Goal: Task Accomplishment & Management: Complete application form

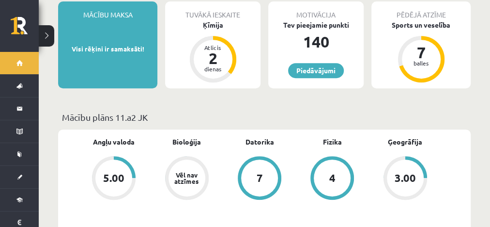
scroll to position [191, 0]
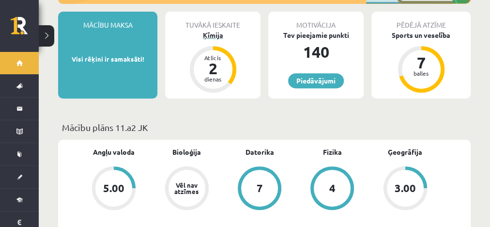
click at [201, 30] on div "Ķīmija" at bounding box center [212, 35] width 95 height 10
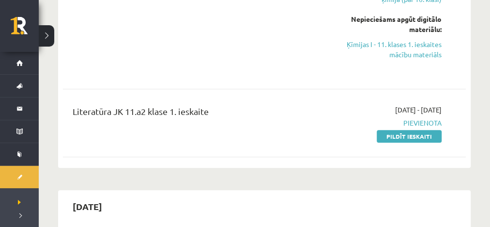
scroll to position [314, 0]
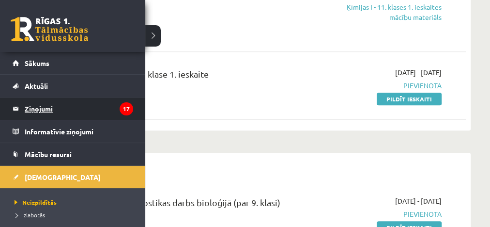
click at [15, 108] on link "Ziņojumi 17" at bounding box center [73, 108] width 121 height 22
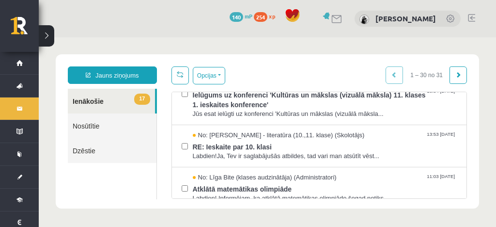
scroll to position [149, 0]
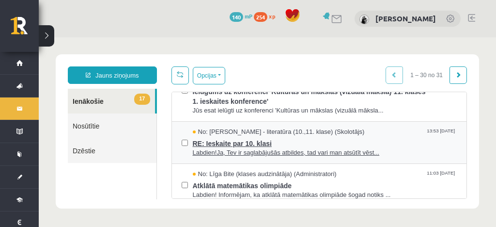
click at [351, 142] on span "RE: Ieskaite par 10. klasi" at bounding box center [325, 142] width 264 height 12
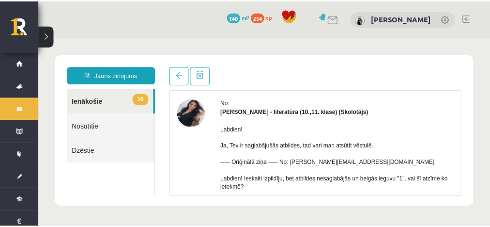
scroll to position [34, 0]
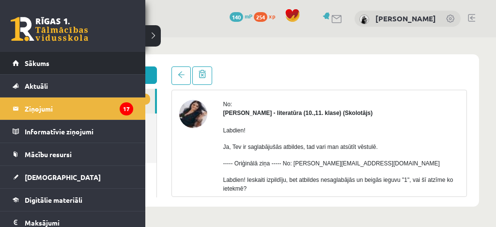
click at [10, 66] on li "Sākums" at bounding box center [72, 63] width 145 height 23
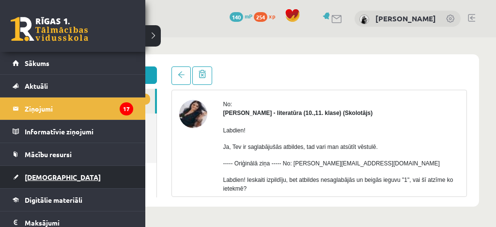
click at [41, 172] on span "[DEMOGRAPHIC_DATA]" at bounding box center [63, 176] width 76 height 9
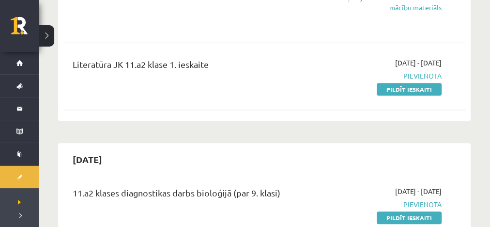
scroll to position [305, 0]
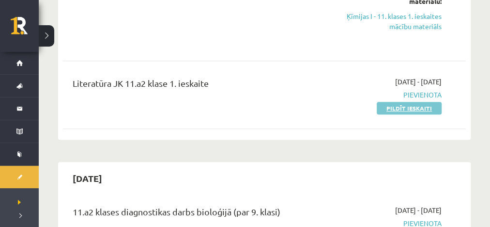
click at [419, 108] on link "Pildīt ieskaiti" at bounding box center [409, 108] width 65 height 13
click at [399, 104] on link "Pildīt ieskaiti" at bounding box center [409, 108] width 65 height 13
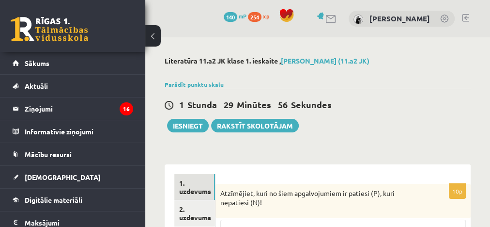
click at [157, 32] on button at bounding box center [152, 35] width 15 height 21
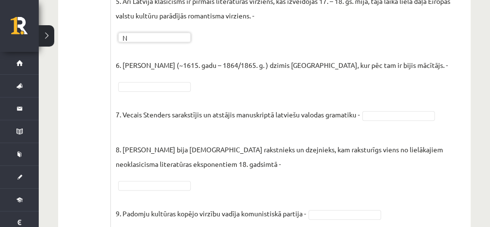
scroll to position [465, 0]
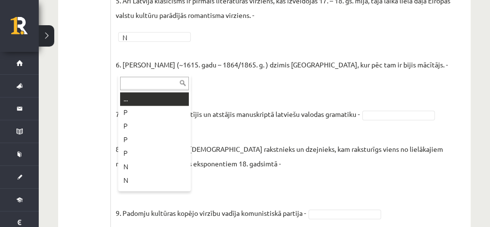
drag, startPoint x: 178, startPoint y: 65, endPoint x: 159, endPoint y: 78, distance: 23.0
click at [159, 78] on input "text" at bounding box center [154, 83] width 69 height 14
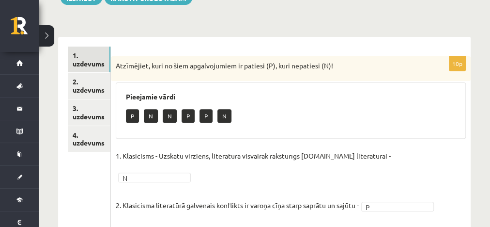
scroll to position [130, 0]
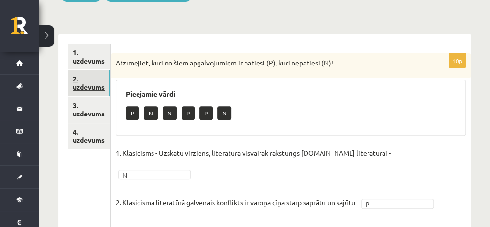
click at [82, 75] on link "2. uzdevums" at bounding box center [89, 83] width 43 height 26
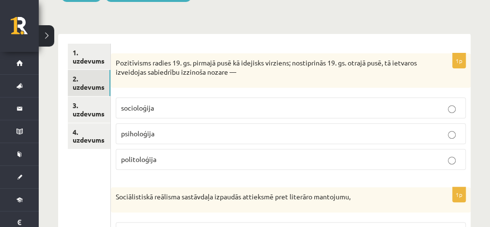
click at [266, 112] on label "socioloģija" at bounding box center [291, 107] width 350 height 21
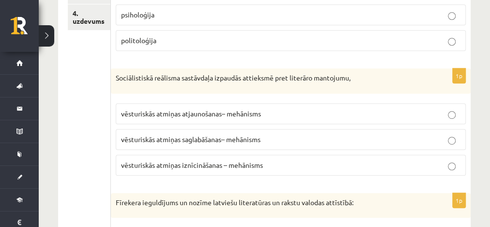
scroll to position [258, 0]
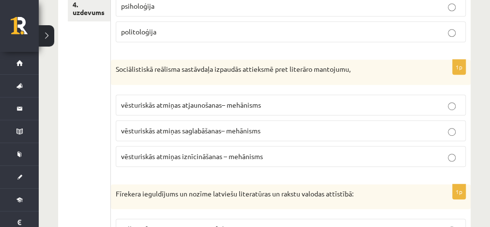
click at [292, 158] on label "vēsturiskās atmiņas iznīcināšanas – mehānisms" at bounding box center [291, 156] width 350 height 21
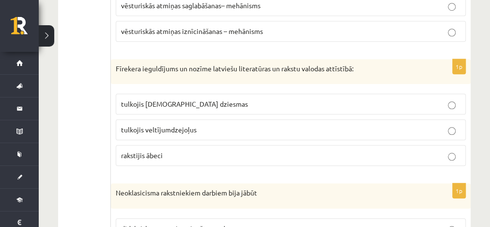
scroll to position [390, 0]
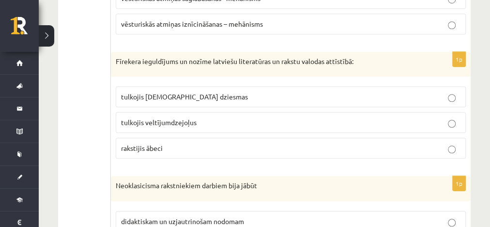
click at [349, 91] on p "tulkojis [DEMOGRAPHIC_DATA] dziesmas" at bounding box center [290, 96] width 339 height 10
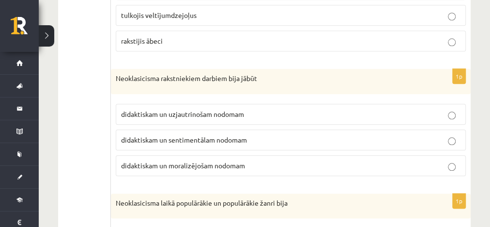
scroll to position [509, 0]
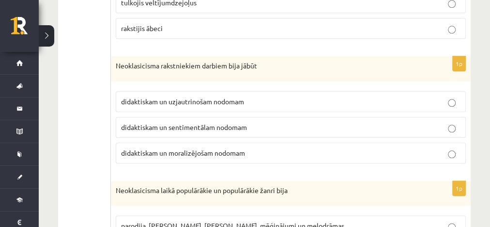
click at [361, 152] on label "didaktiskam un moralizējošam nodomam" at bounding box center [291, 152] width 350 height 21
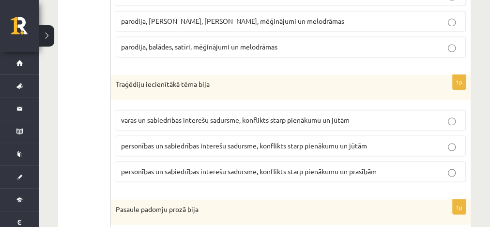
scroll to position [753, 0]
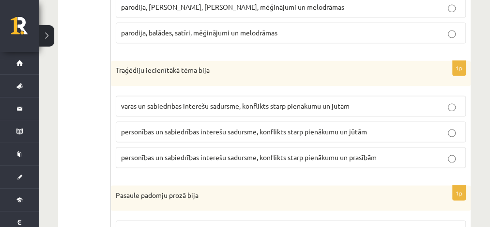
click at [432, 126] on p "personības un sabiedrības interešu sadursme, konflikts starp pienākumu un jūtām" at bounding box center [290, 131] width 339 height 10
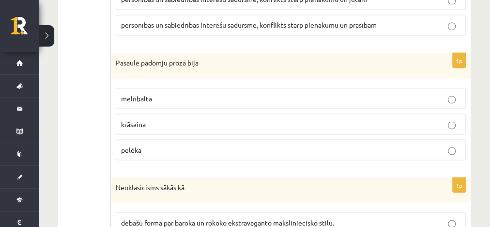
scroll to position [889, 0]
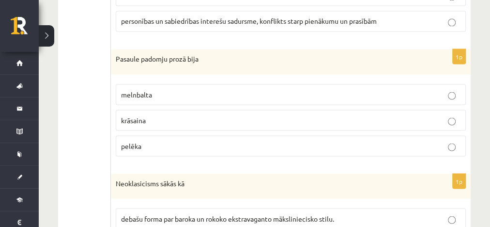
click at [442, 89] on p "melnbalta" at bounding box center [290, 94] width 339 height 10
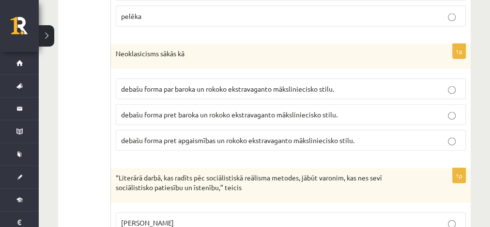
scroll to position [1004, 0]
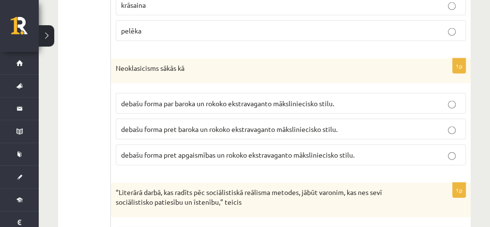
click at [261, 124] on span "debašu forma pret baroka un rokoko ekstravaganto māksliniecisko stilu." at bounding box center [229, 128] width 216 height 9
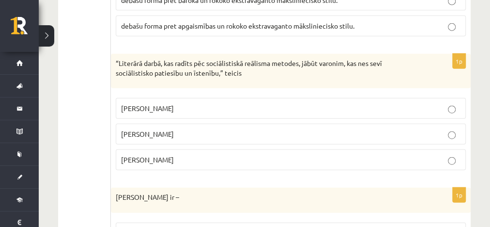
scroll to position [1120, 0]
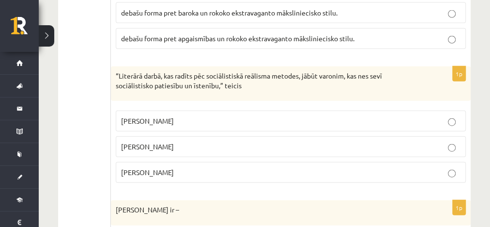
click at [421, 167] on p "[PERSON_NAME]" at bounding box center [290, 172] width 339 height 10
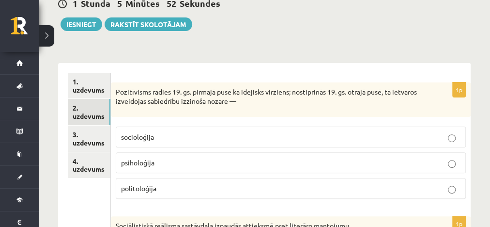
scroll to position [91, 0]
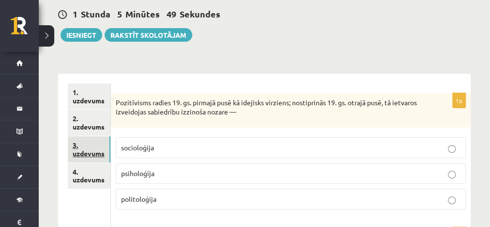
click at [78, 145] on link "3. uzdevums" at bounding box center [89, 149] width 43 height 26
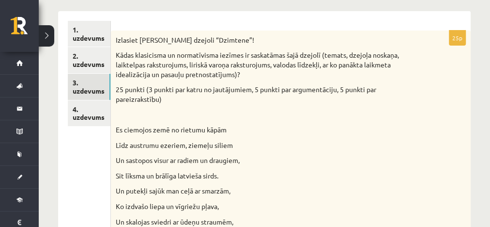
scroll to position [148, 0]
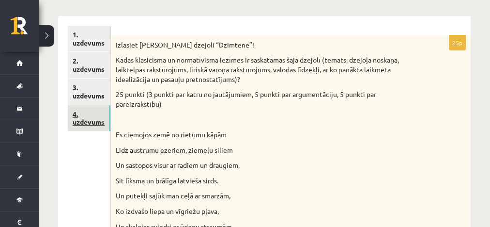
click at [94, 112] on link "4. uzdevums" at bounding box center [89, 118] width 43 height 26
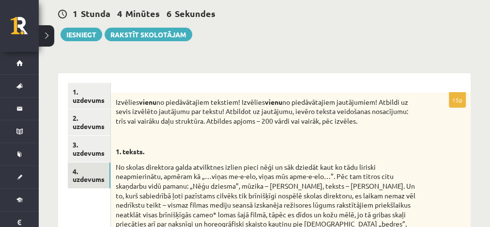
scroll to position [104, 0]
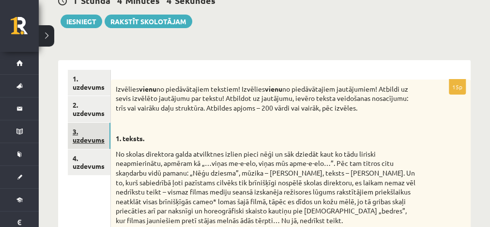
click at [75, 133] on link "3. uzdevums" at bounding box center [89, 135] width 43 height 26
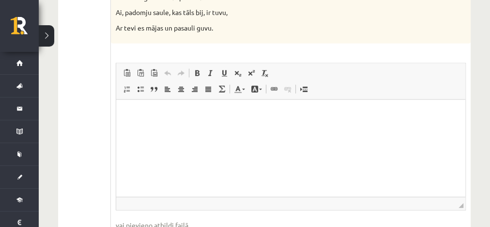
scroll to position [1079, 0]
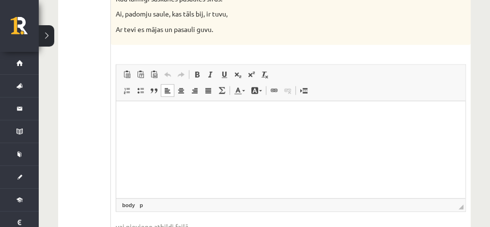
click at [150, 126] on html at bounding box center [290, 116] width 349 height 30
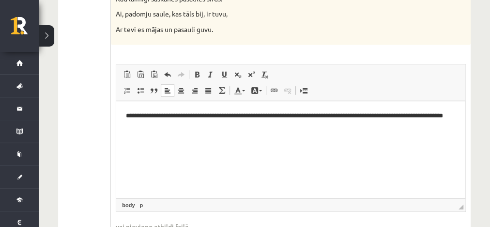
click at [129, 116] on p "**********" at bounding box center [291, 120] width 330 height 20
click at [123, 117] on html "**********" at bounding box center [290, 129] width 349 height 56
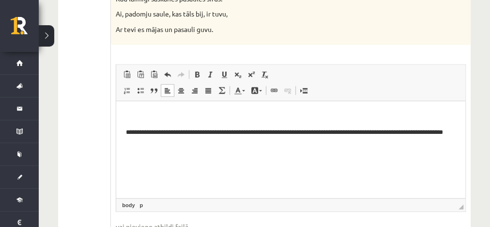
click at [123, 117] on html "**********" at bounding box center [290, 137] width 349 height 72
click at [156, 144] on p "**********" at bounding box center [291, 137] width 330 height 20
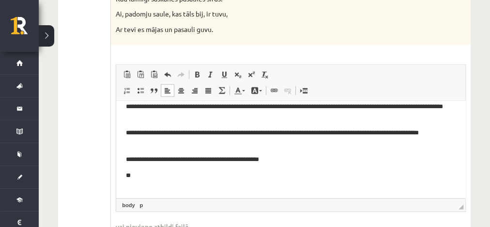
scroll to position [34, 0]
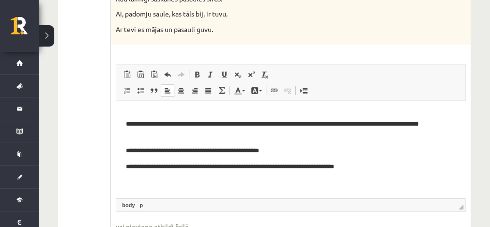
click at [273, 165] on p "**********" at bounding box center [288, 166] width 324 height 10
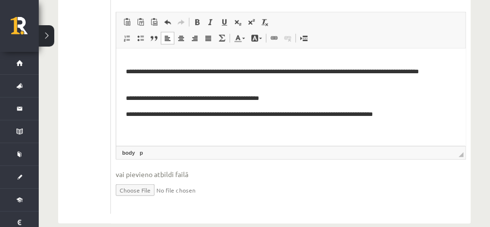
scroll to position [1130, 0]
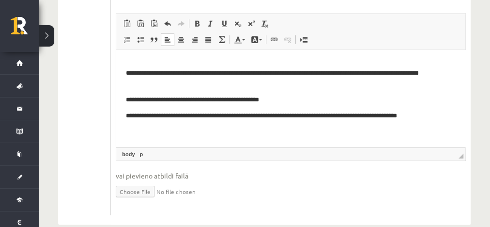
click at [429, 119] on p "**********" at bounding box center [288, 115] width 324 height 10
click at [380, 115] on p "**********" at bounding box center [288, 115] width 324 height 10
click at [171, 130] on p "**********" at bounding box center [288, 120] width 324 height 20
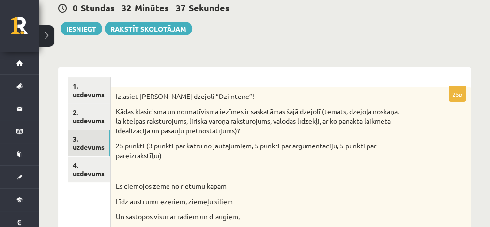
scroll to position [98, 0]
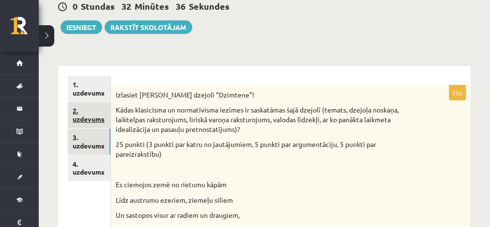
click at [99, 111] on link "2. uzdevums" at bounding box center [89, 115] width 43 height 26
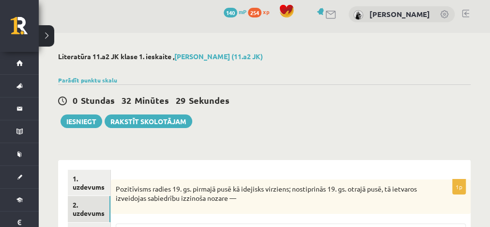
scroll to position [0, 0]
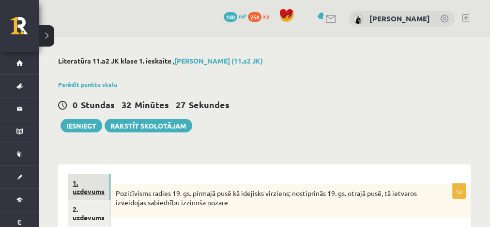
click at [102, 181] on link "1. uzdevums" at bounding box center [89, 187] width 43 height 26
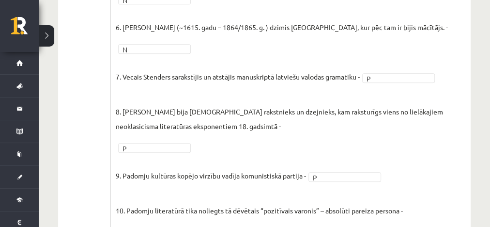
scroll to position [532, 0]
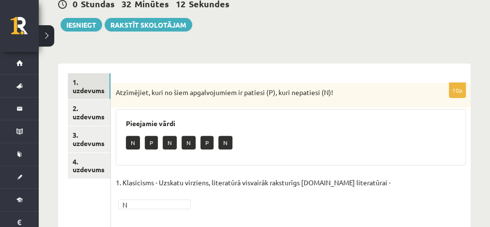
scroll to position [100, 0]
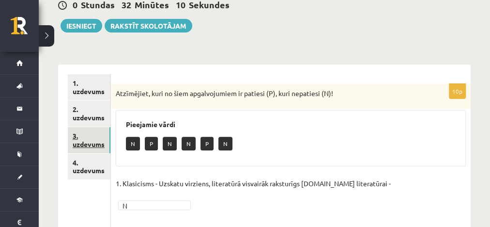
click at [93, 145] on link "3. uzdevums" at bounding box center [89, 140] width 43 height 26
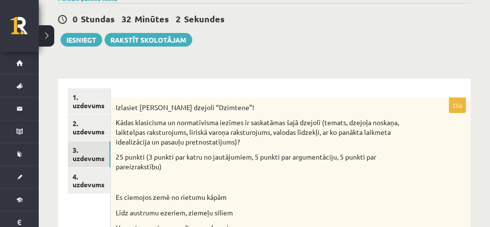
scroll to position [92, 0]
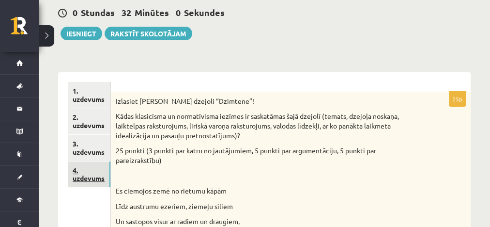
click at [95, 171] on link "4. uzdevums" at bounding box center [89, 174] width 43 height 26
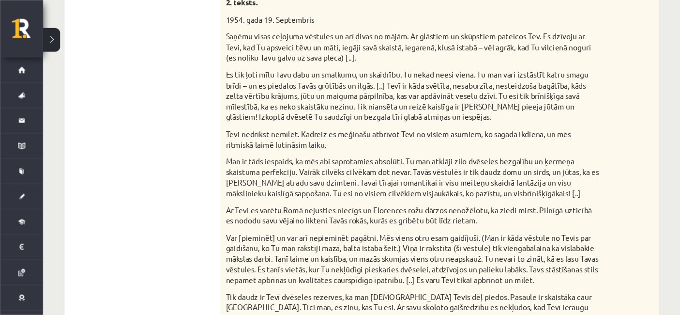
scroll to position [708, 0]
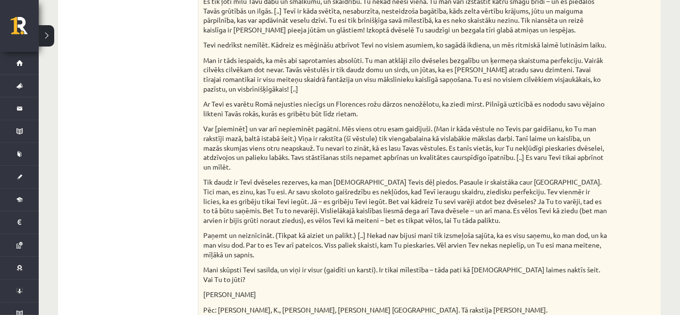
drag, startPoint x: 483, startPoint y: 0, endPoint x: 471, endPoint y: 272, distance: 272.3
click at [471, 226] on p "Mani skūpsti Tevi sasilda, un viņi ir visur (gaidīti un karsti). Ir tikai mīles…" at bounding box center [405, 274] width 404 height 19
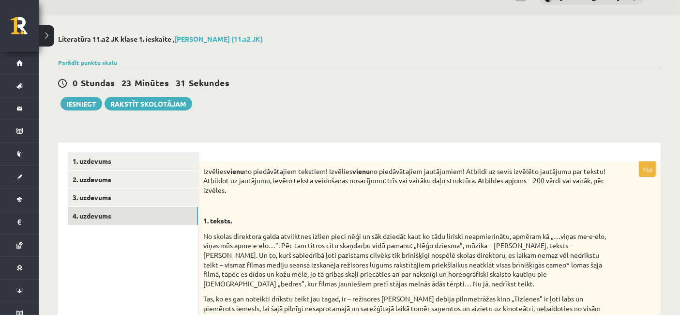
scroll to position [0, 0]
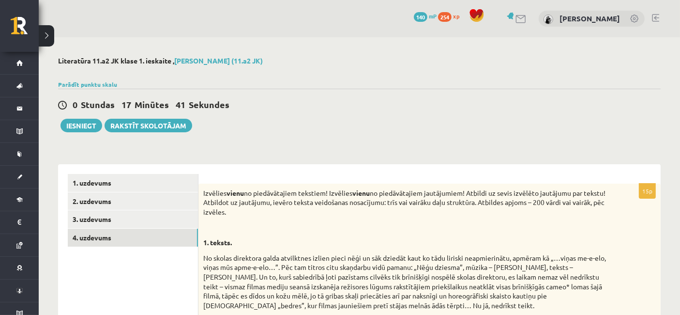
click at [489, 61] on html "0 Dāvanas 140 mP 254 xp Katrīna Zjukova Sākums Aktuāli Kā mācīties eSKOLĀ Konta…" at bounding box center [340, 157] width 680 height 315
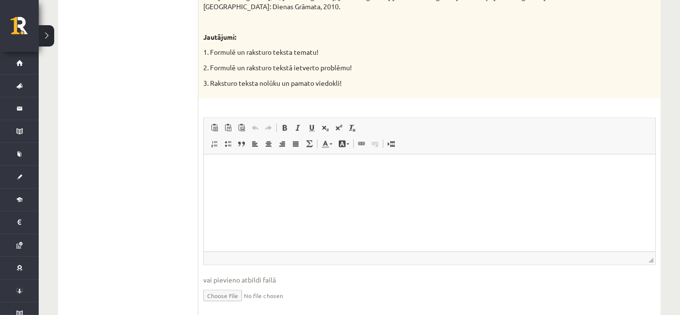
scroll to position [1034, 0]
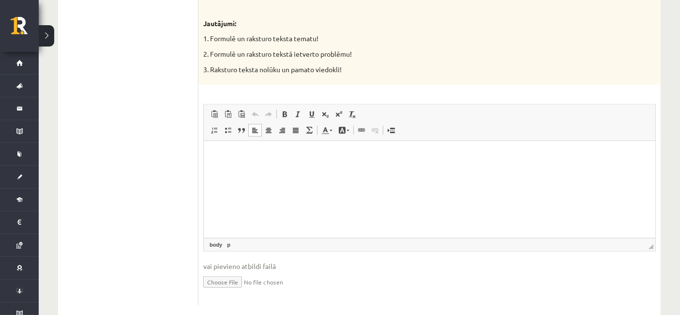
click at [253, 170] on html at bounding box center [429, 156] width 452 height 30
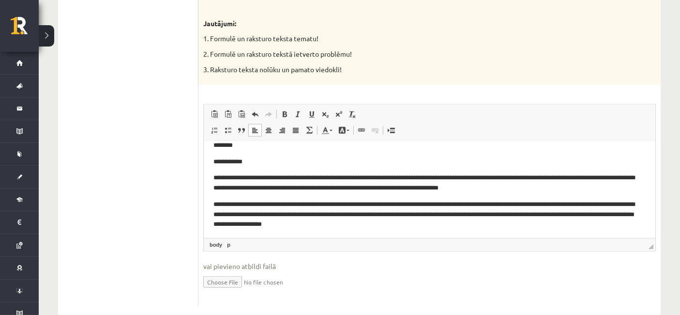
scroll to position [12, 0]
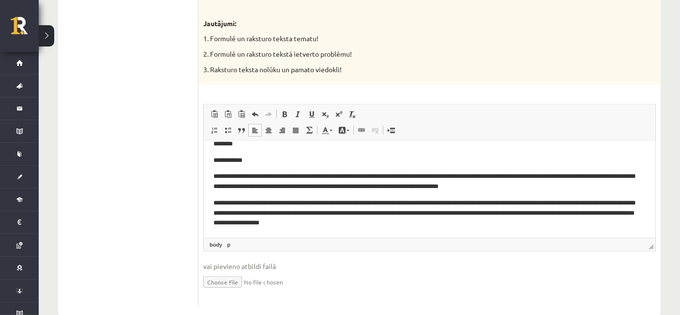
click at [470, 222] on p "**********" at bounding box center [425, 213] width 425 height 30
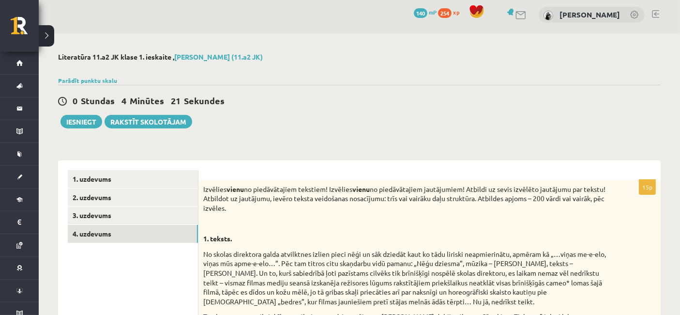
scroll to position [0, 0]
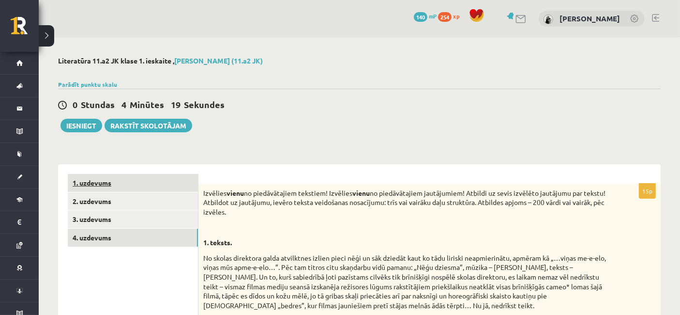
click at [138, 180] on link "1. uzdevums" at bounding box center [133, 183] width 130 height 18
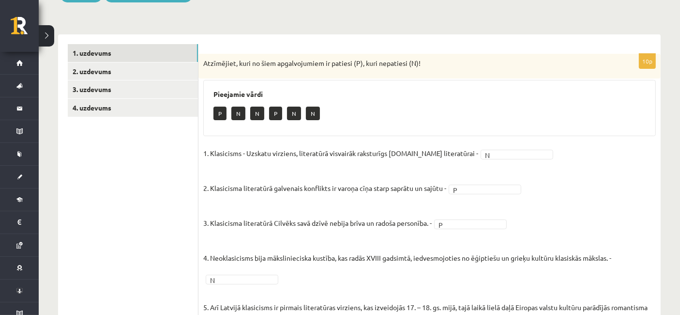
scroll to position [117, 0]
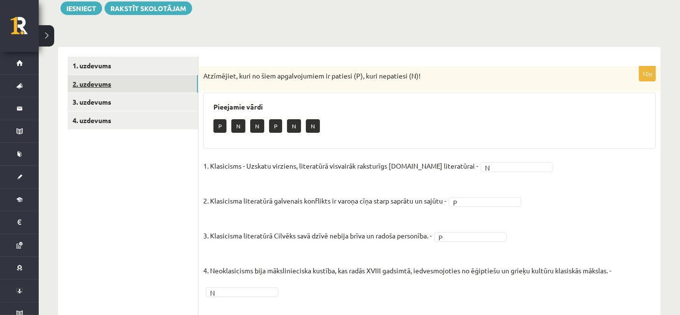
click at [145, 79] on link "2. uzdevums" at bounding box center [133, 84] width 130 height 18
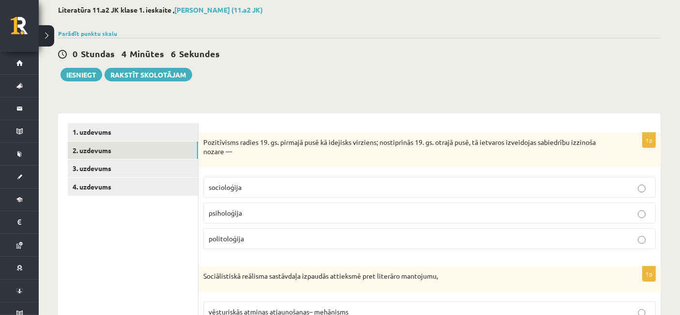
scroll to position [0, 0]
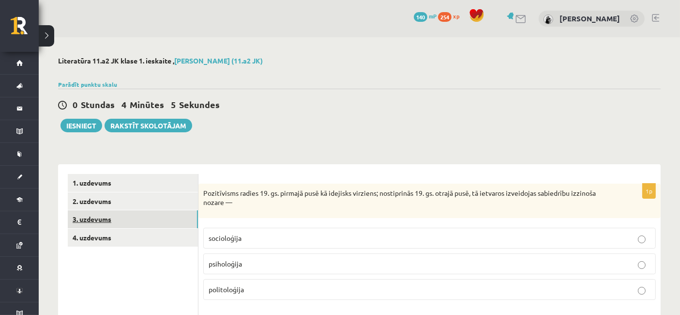
click at [170, 215] on link "3. uzdevums" at bounding box center [133, 219] width 130 height 18
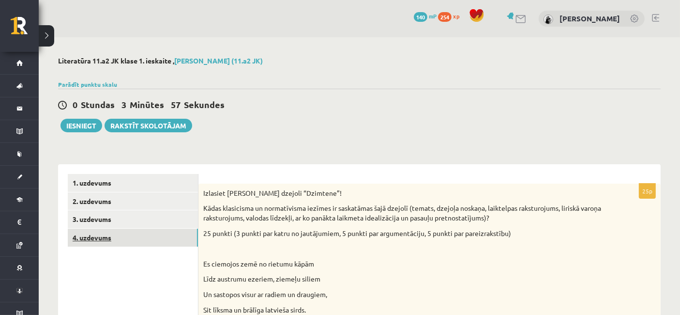
click at [173, 226] on link "4. uzdevums" at bounding box center [133, 237] width 130 height 18
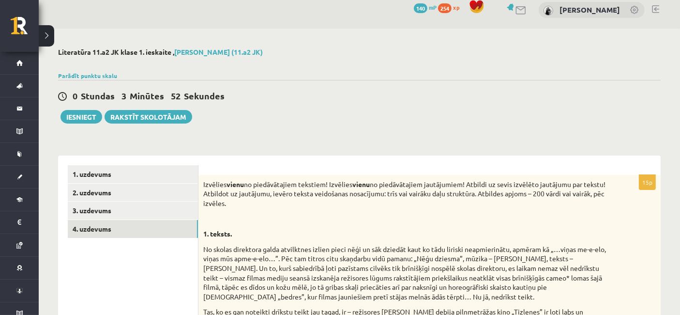
scroll to position [4, 0]
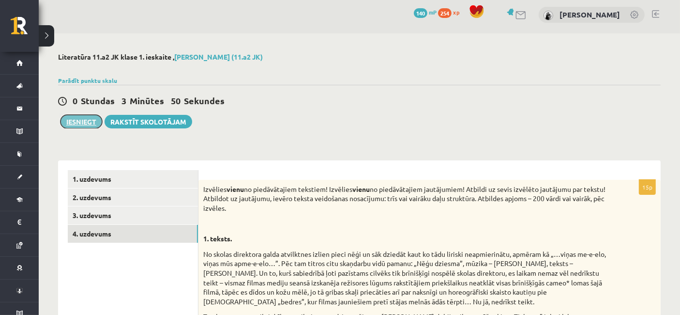
click at [72, 122] on button "Iesniegt" at bounding box center [82, 122] width 42 height 14
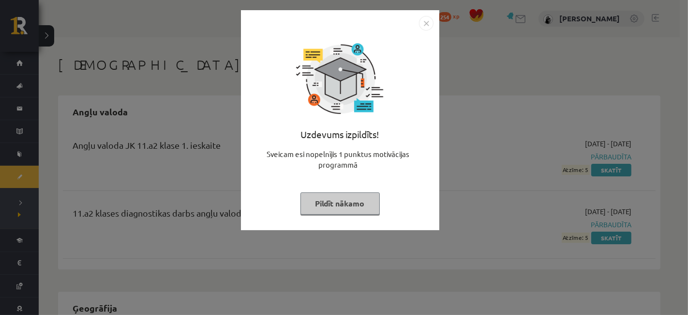
click at [361, 207] on button "Pildīt nākamo" at bounding box center [340, 203] width 79 height 22
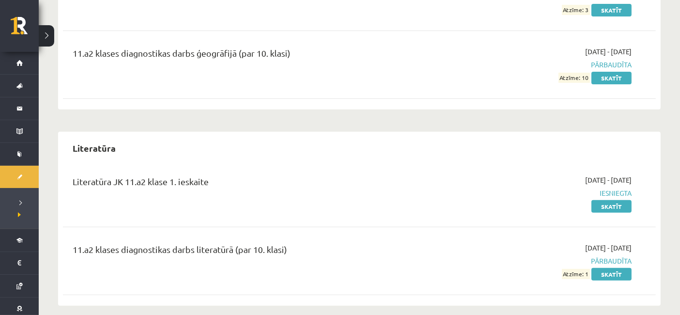
scroll to position [364, 0]
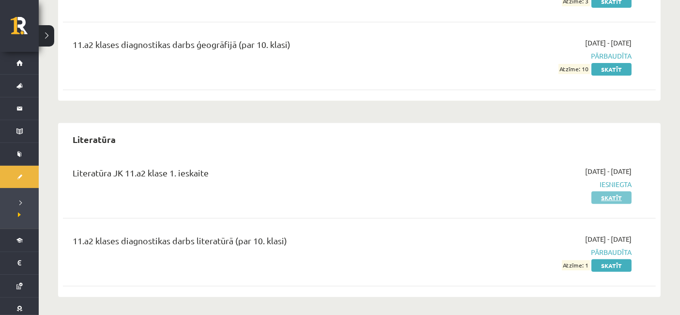
click at [607, 200] on link "Skatīt" at bounding box center [611, 197] width 40 height 13
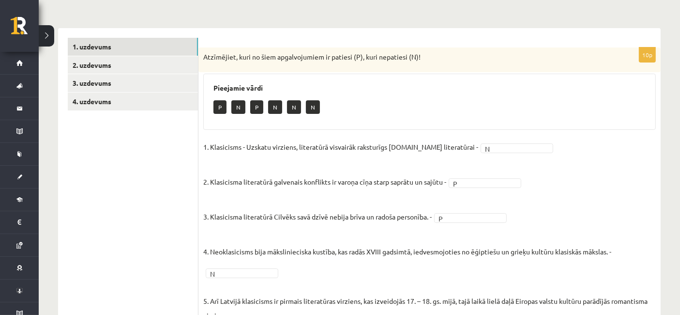
scroll to position [110, 0]
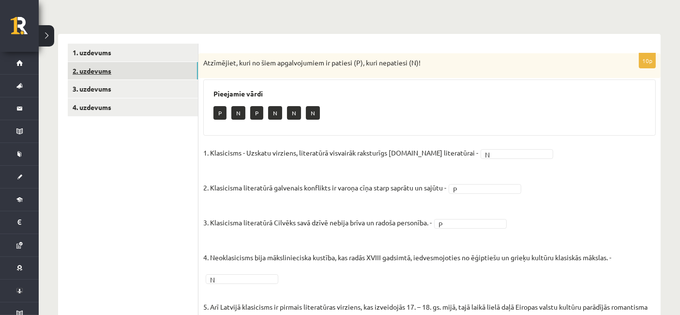
click at [170, 64] on link "2. uzdevums" at bounding box center [133, 71] width 130 height 18
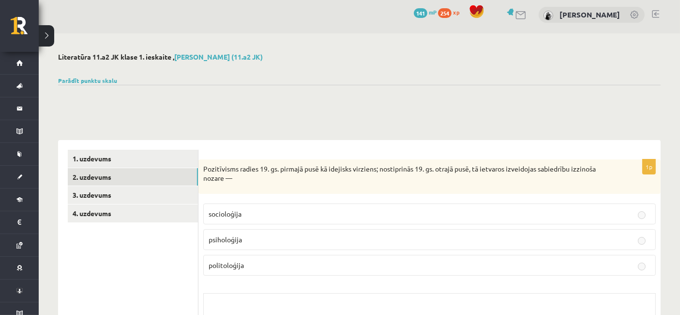
scroll to position [0, 0]
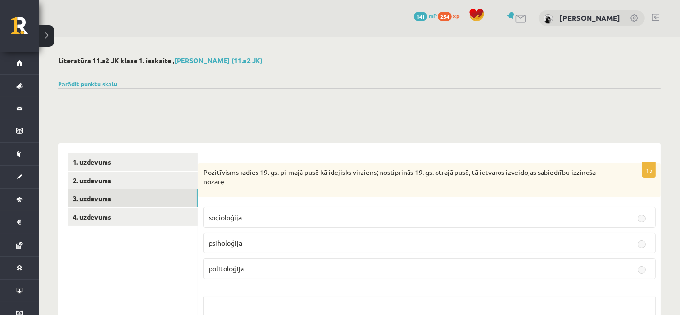
click at [151, 204] on link "3. uzdevums" at bounding box center [133, 198] width 130 height 18
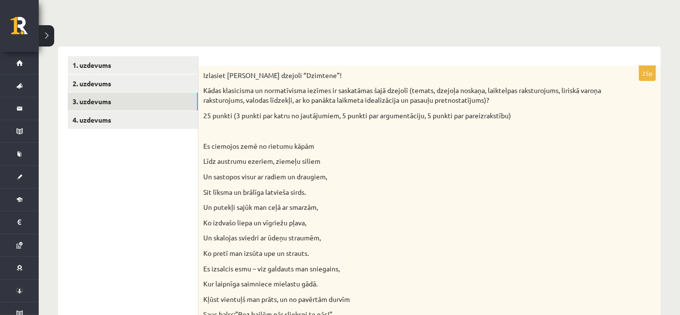
scroll to position [95, 0]
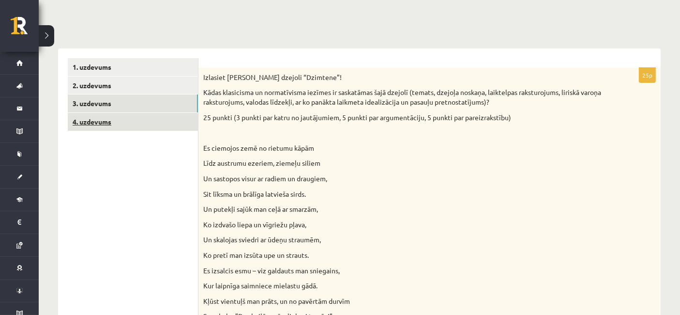
click at [156, 122] on link "4. uzdevums" at bounding box center [133, 122] width 130 height 18
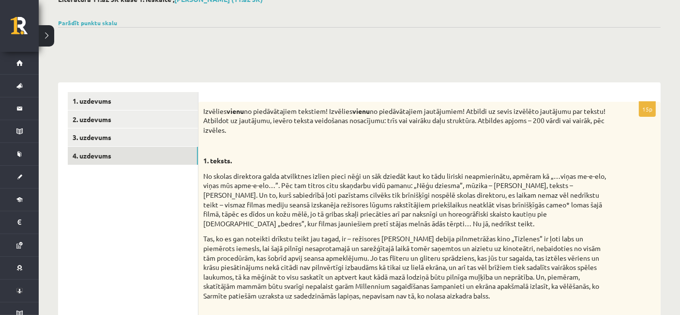
scroll to position [0, 0]
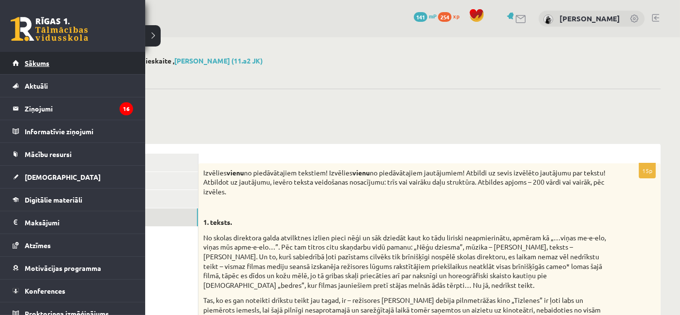
click at [14, 61] on link "Sākums" at bounding box center [73, 63] width 121 height 22
